Goal: Check status: Check status

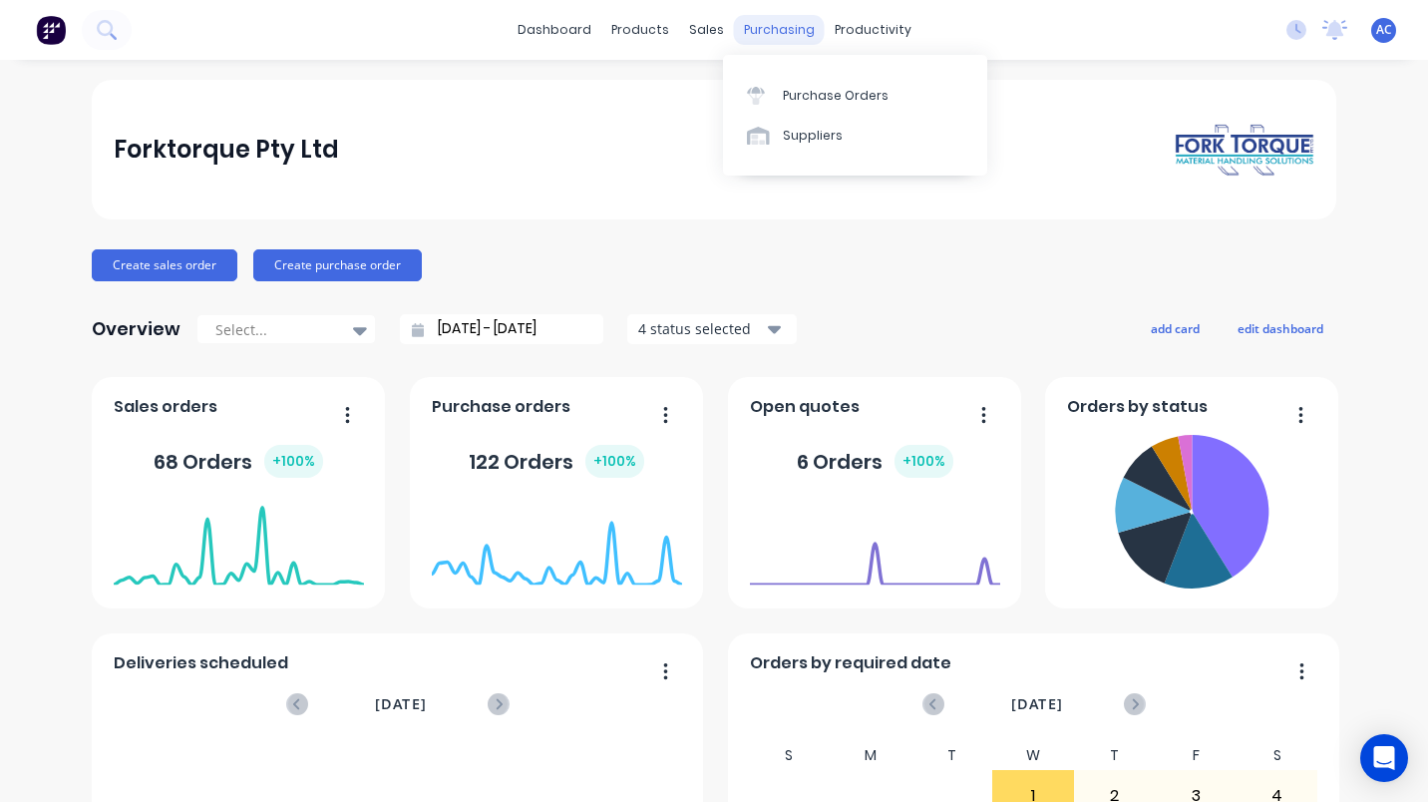
click at [767, 24] on div "purchasing" at bounding box center [779, 30] width 91 height 30
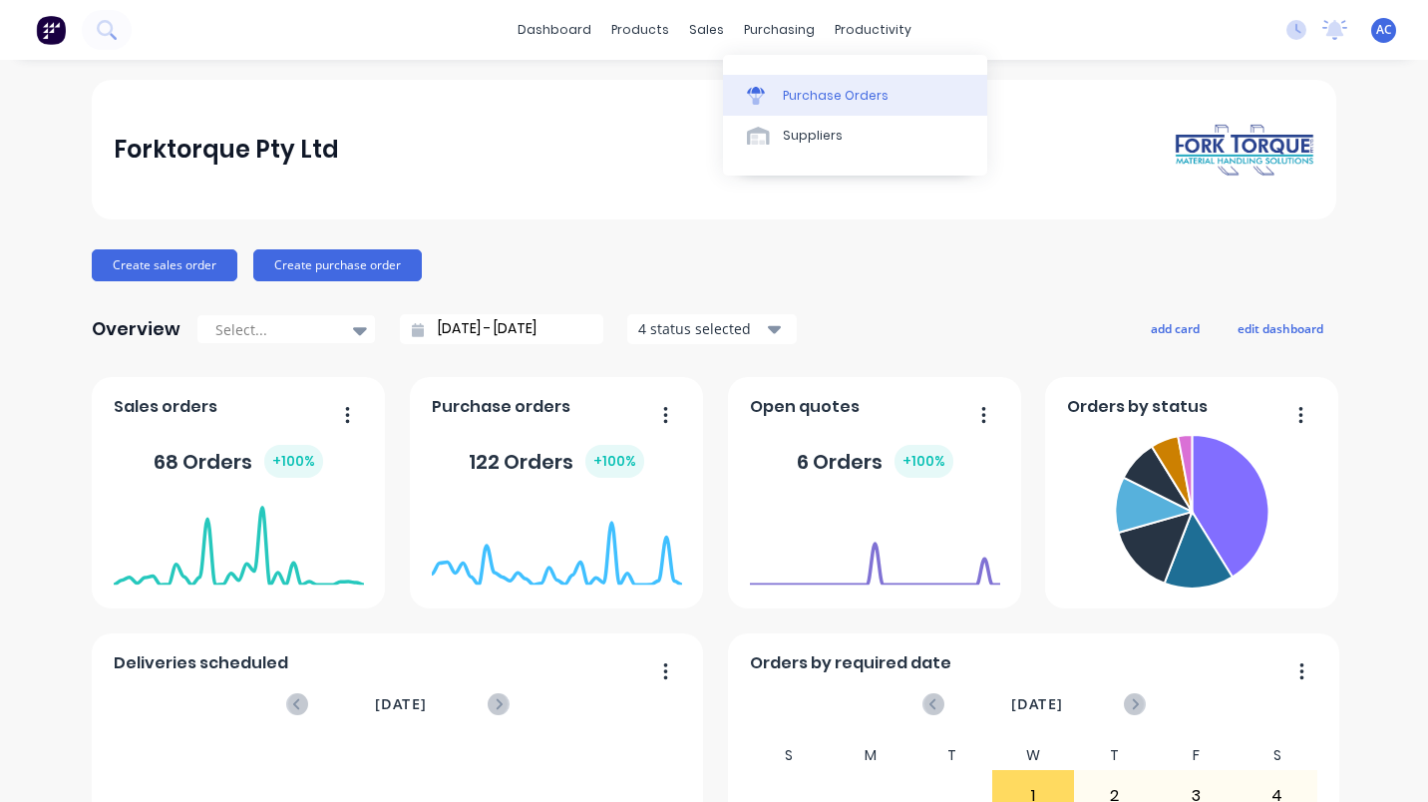
click at [817, 95] on div "Purchase Orders" at bounding box center [836, 96] width 106 height 18
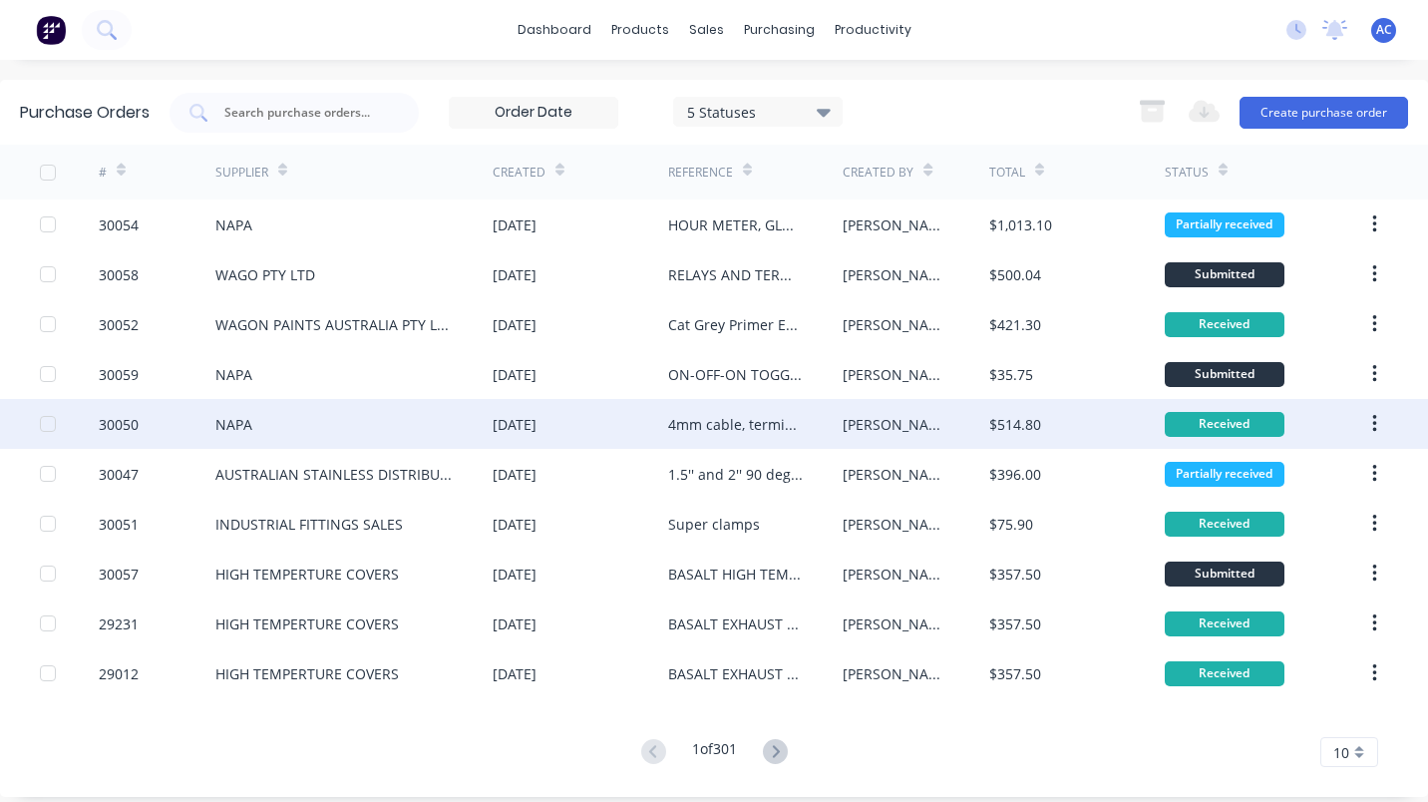
click at [235, 423] on div "NAPA" at bounding box center [233, 424] width 37 height 21
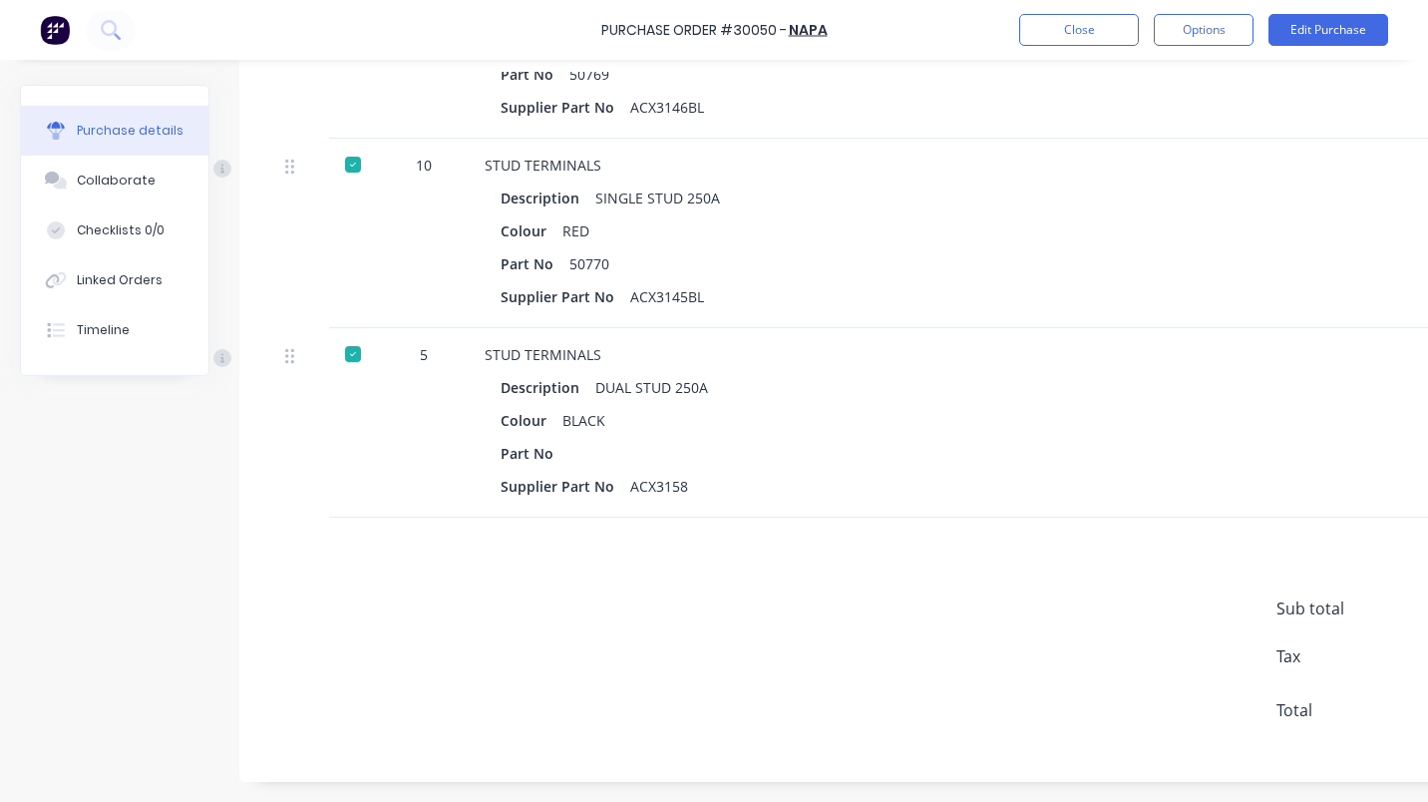
scroll to position [1182, 0]
click at [1070, 36] on button "Close" at bounding box center [1079, 30] width 120 height 32
